Goal: Find specific page/section: Find specific page/section

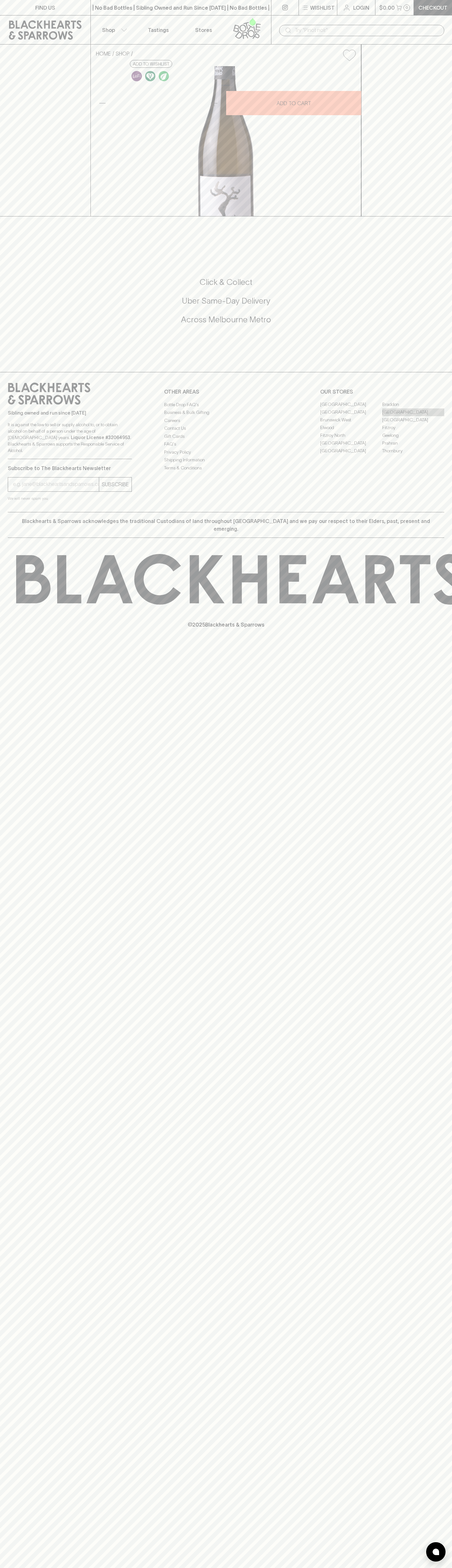
click at [413, 416] on link "[GEOGRAPHIC_DATA]" at bounding box center [413, 412] width 62 height 8
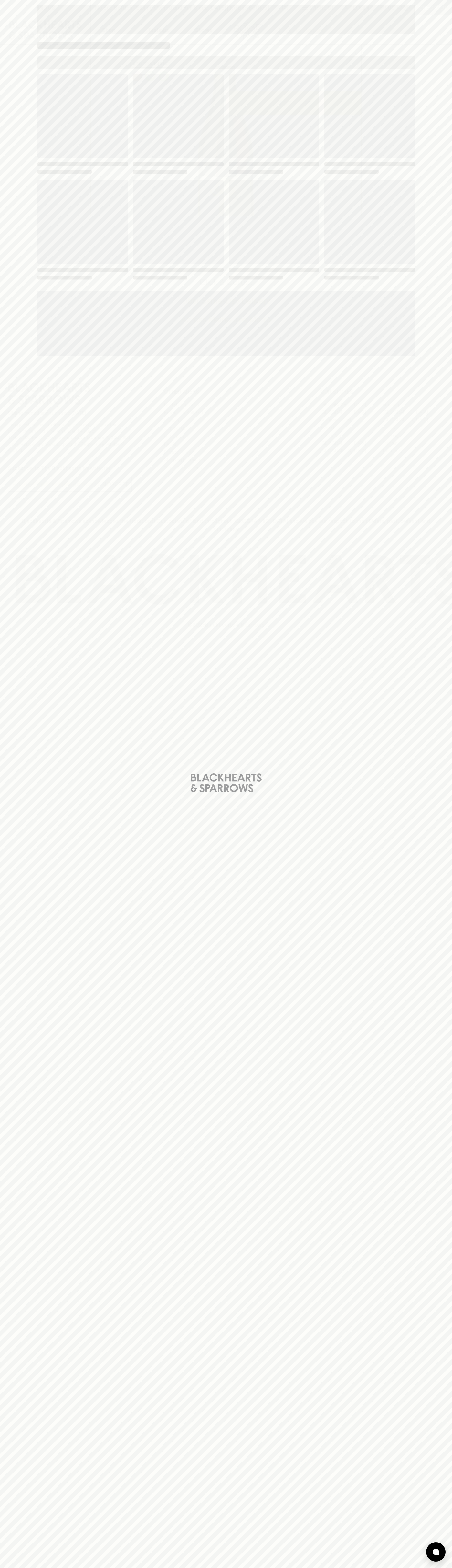
click at [307, 191] on span "Loading" at bounding box center [274, 222] width 90 height 84
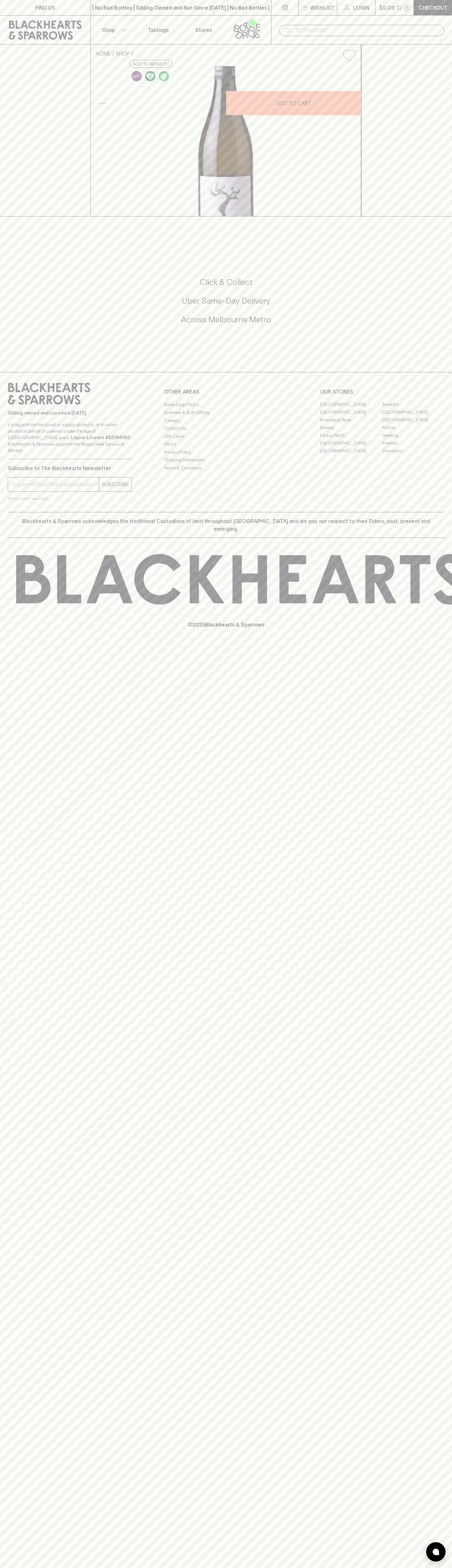
click at [58, 3] on link "FIND US" at bounding box center [45, 7] width 90 height 15
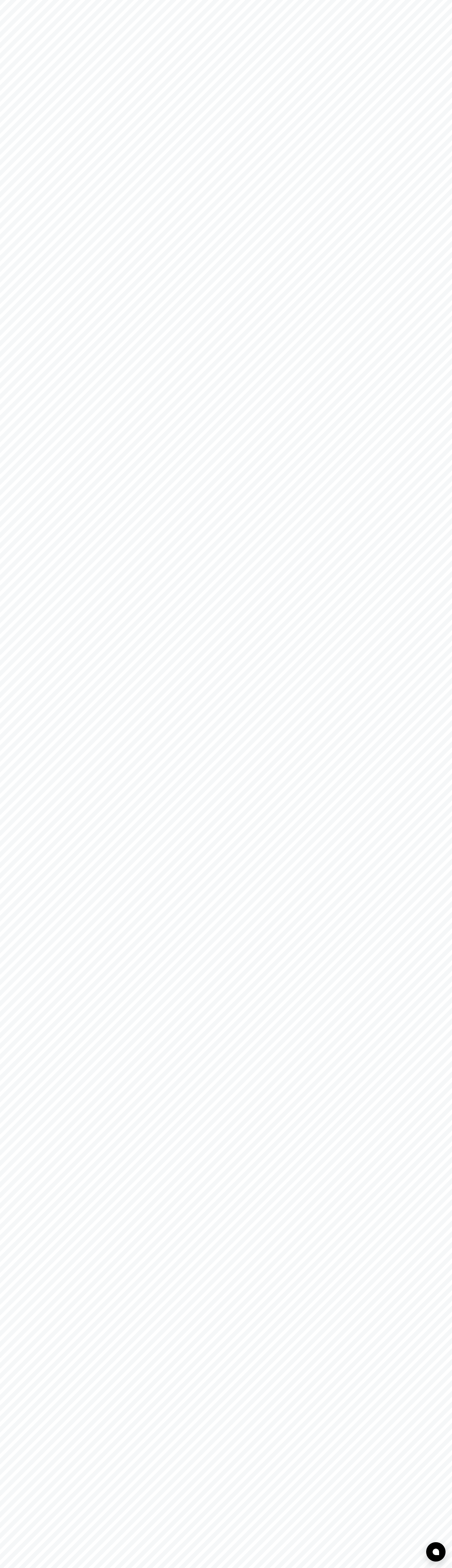
click at [445, 0] on html at bounding box center [226, 0] width 452 height 0
click at [63, 0] on html at bounding box center [226, 0] width 452 height 0
click at [15, 0] on html at bounding box center [226, 0] width 452 height 0
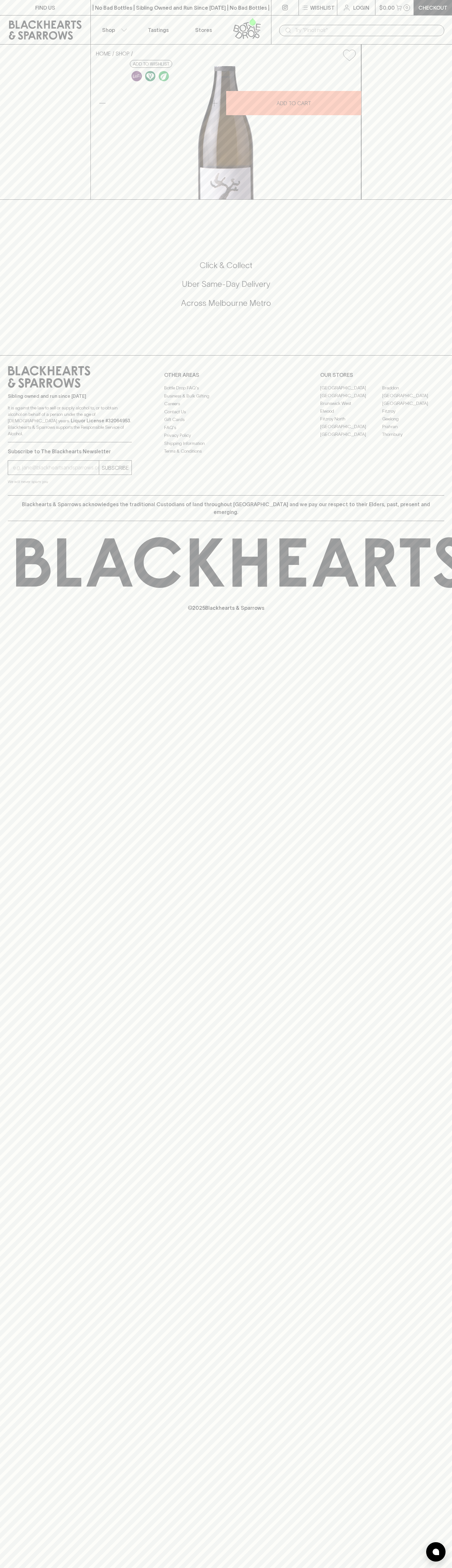
click at [413, 399] on link "[GEOGRAPHIC_DATA]" at bounding box center [413, 395] width 62 height 8
